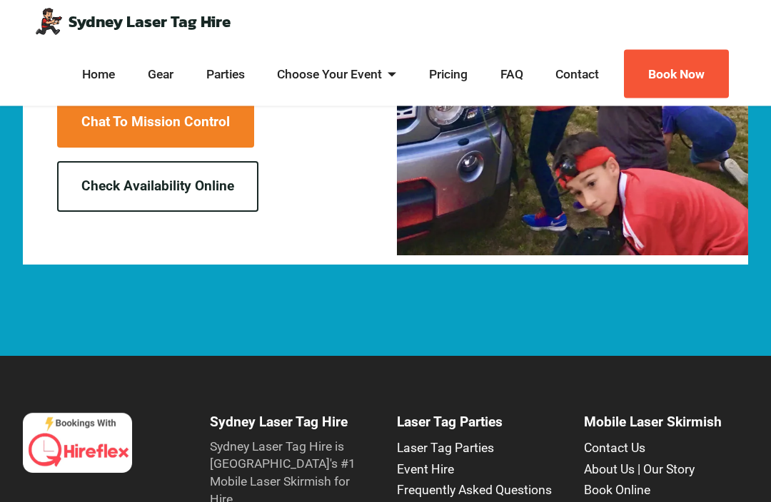
scroll to position [2619, 0]
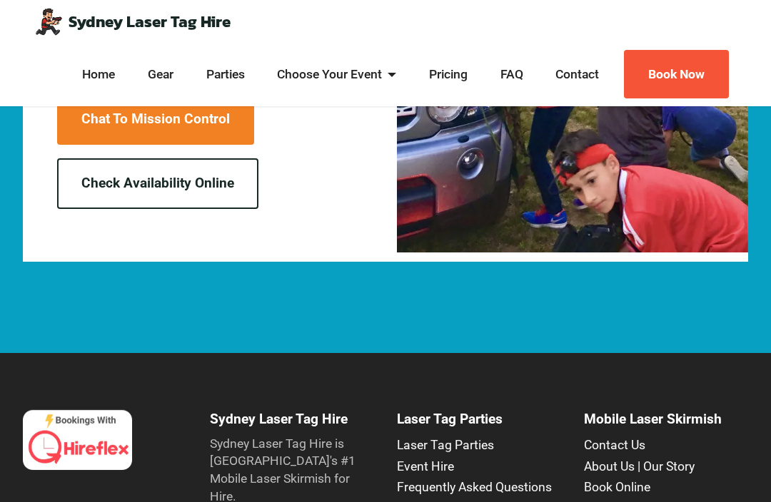
click at [682, 460] on link "About Us | Our Story" at bounding box center [639, 467] width 111 height 14
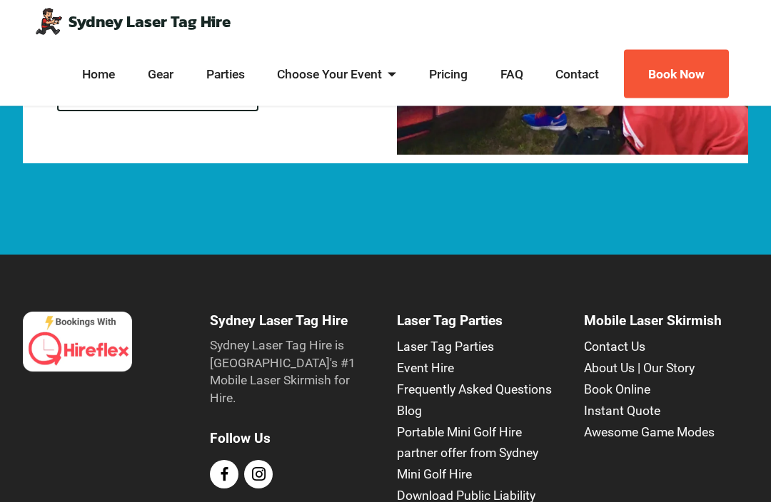
scroll to position [1462, 0]
click at [218, 467] on span at bounding box center [225, 474] width 14 height 14
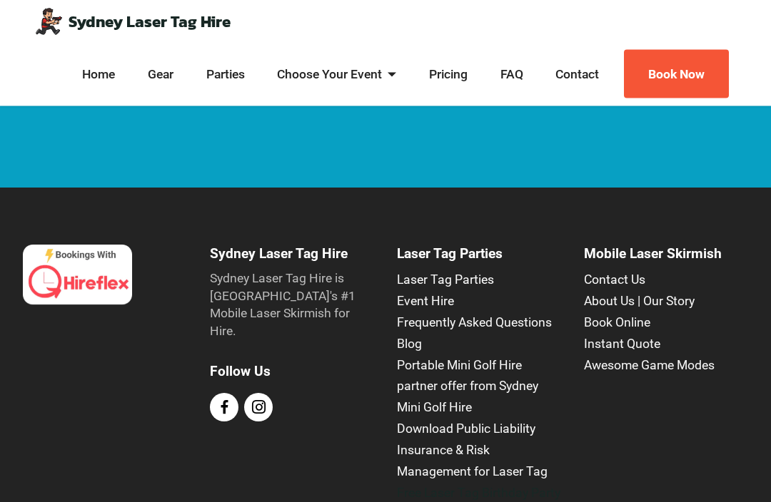
scroll to position [1531, 0]
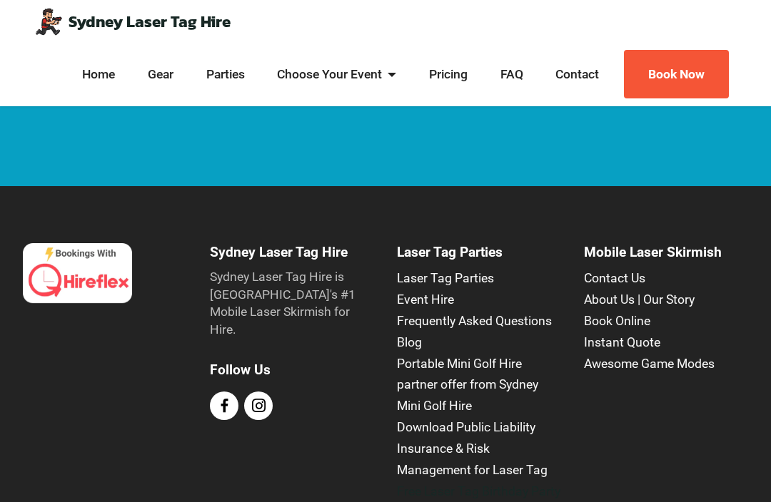
click at [403, 335] on link "Blog" at bounding box center [409, 342] width 25 height 14
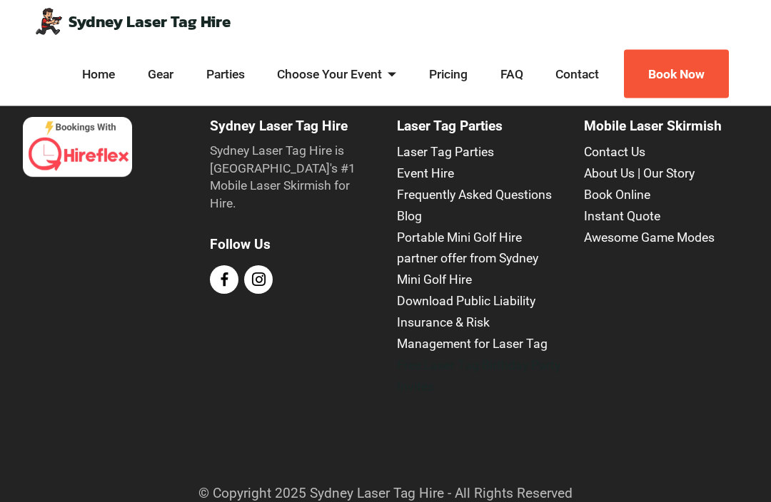
scroll to position [1266, 0]
click at [472, 502] on link "HireFlex" at bounding box center [465, 512] width 51 height 16
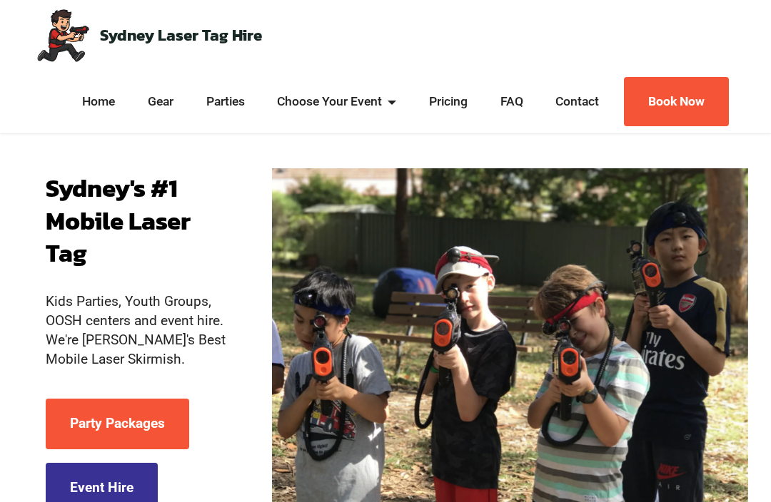
click at [576, 99] on link "Contact" at bounding box center [577, 102] width 51 height 18
